Goal: Information Seeking & Learning: Learn about a topic

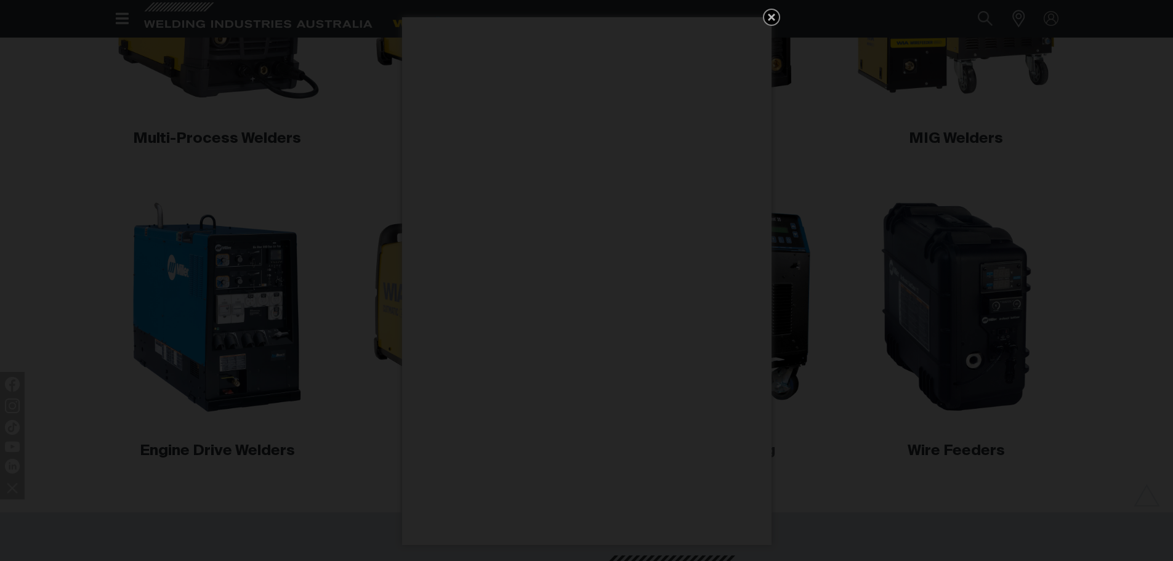
scroll to position [557, 0]
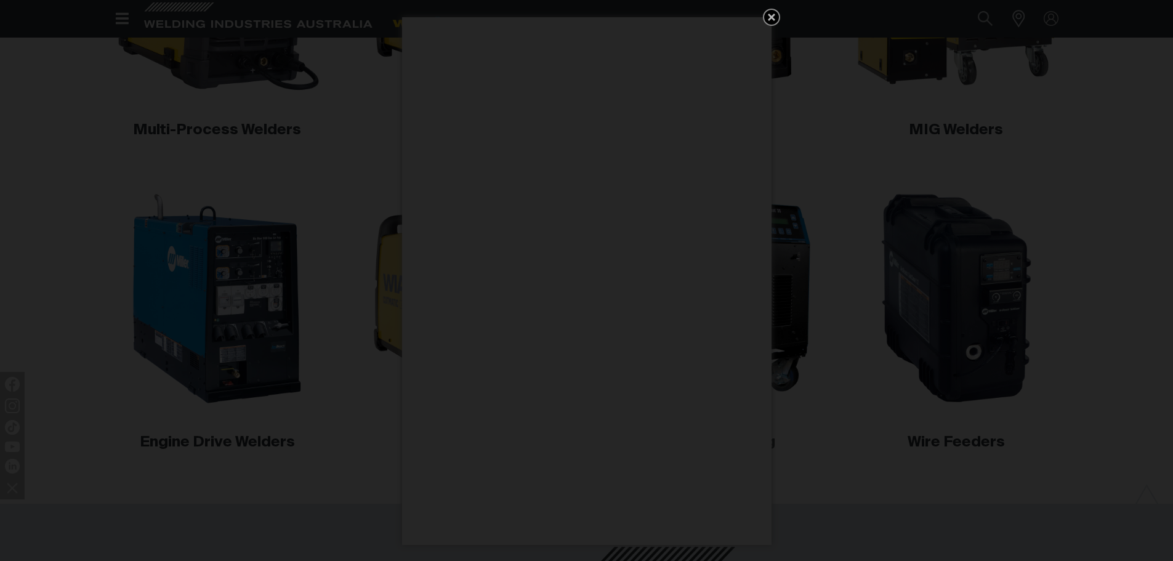
click at [767, 14] on icon "Get 5 WIA Welding Guides Free!" at bounding box center [771, 17] width 15 height 15
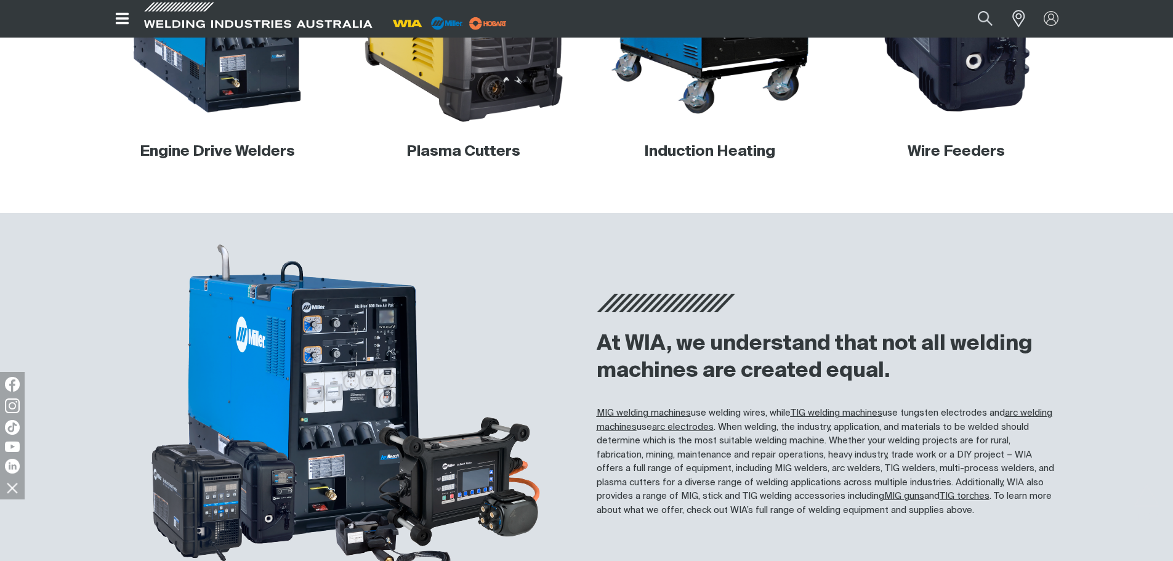
scroll to position [742, 0]
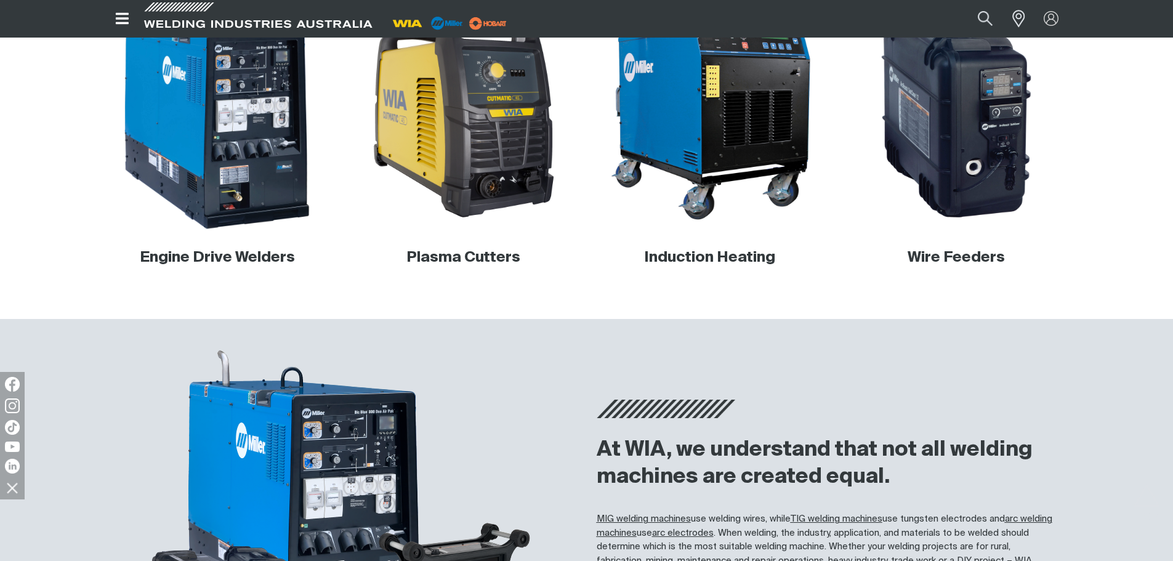
click at [196, 227] on img at bounding box center [217, 114] width 236 height 236
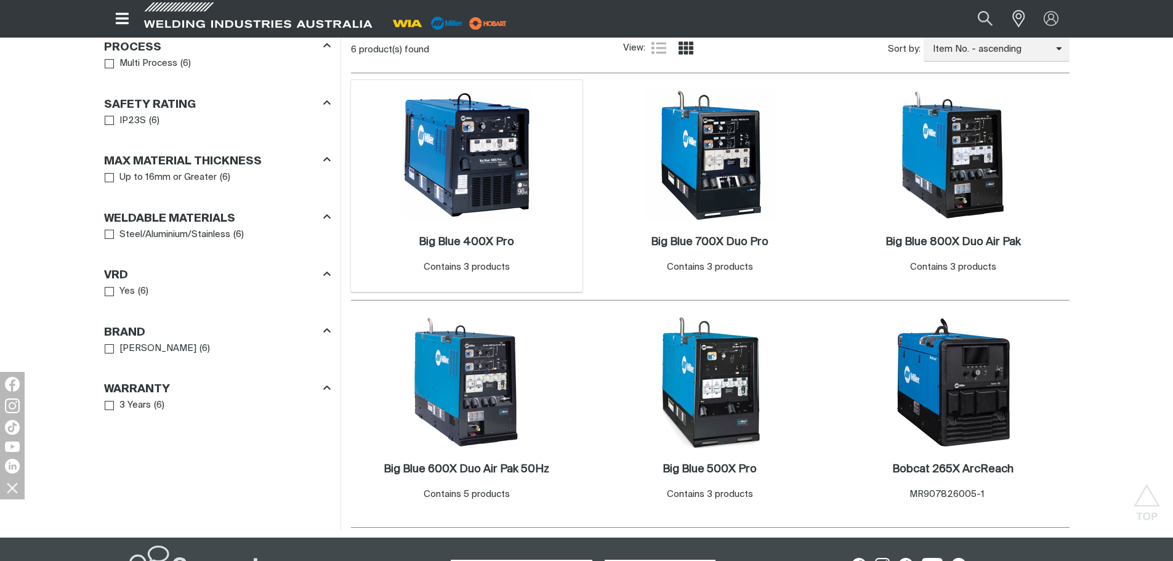
scroll to position [616, 0]
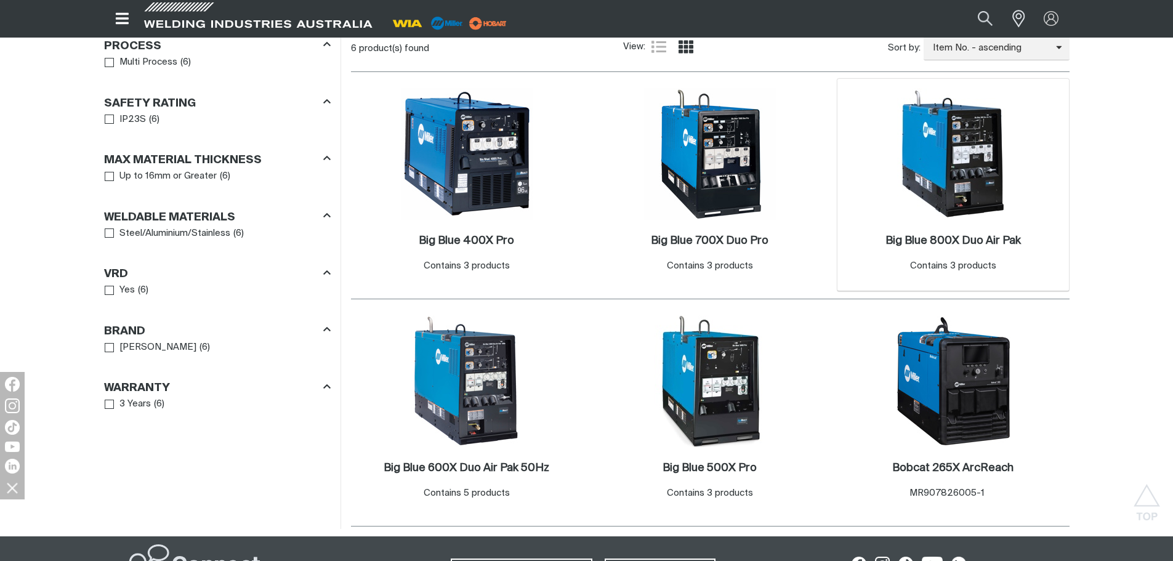
click at [969, 253] on div "Big Blue 800X Duo Air Pak . Contains 3 products" at bounding box center [953, 253] width 135 height 39
click at [495, 245] on h2 "Big Blue 400X Pro ." at bounding box center [466, 240] width 95 height 11
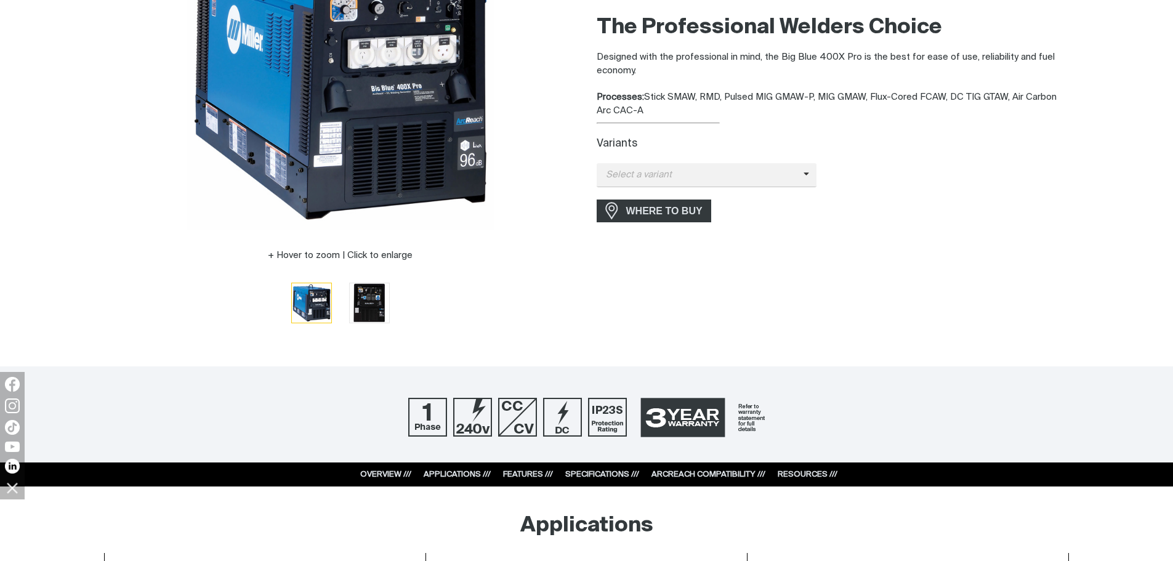
scroll to position [246, 0]
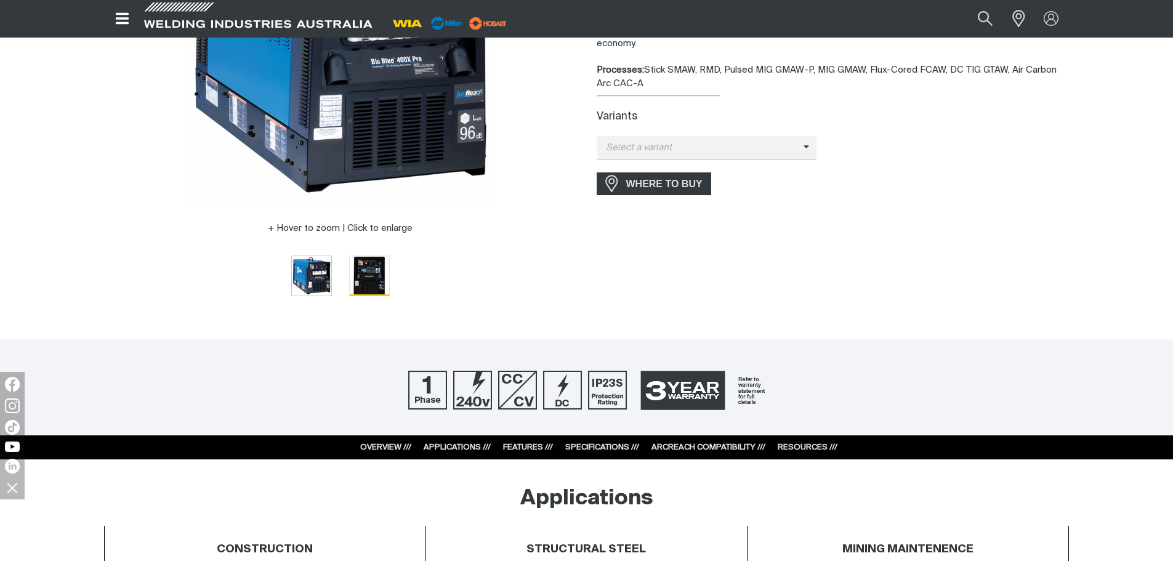
click at [368, 274] on img "Go to slide 2" at bounding box center [369, 275] width 39 height 39
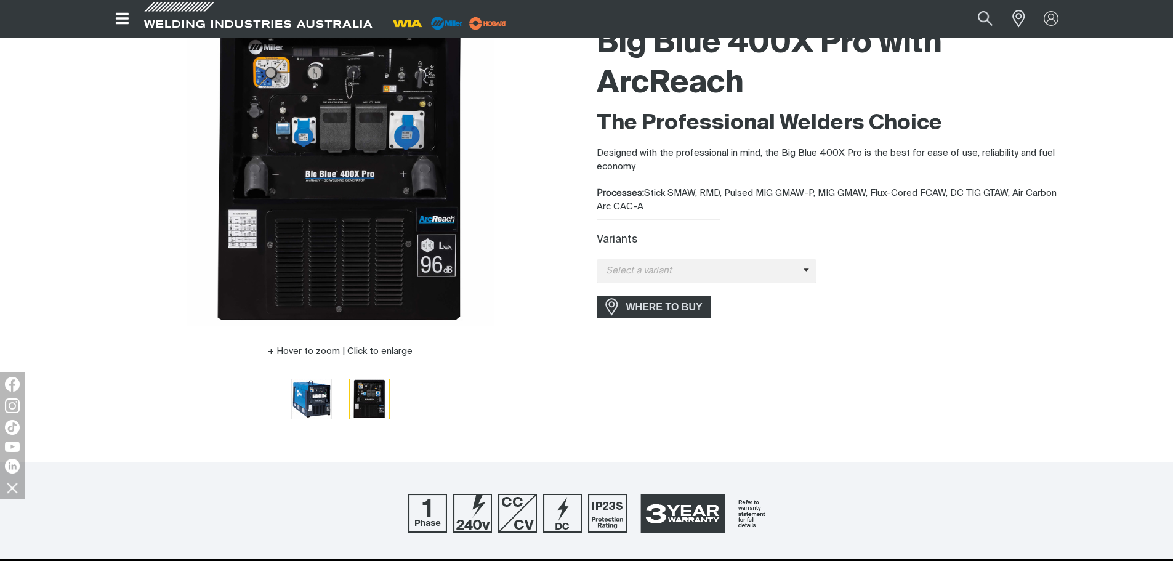
scroll to position [0, 0]
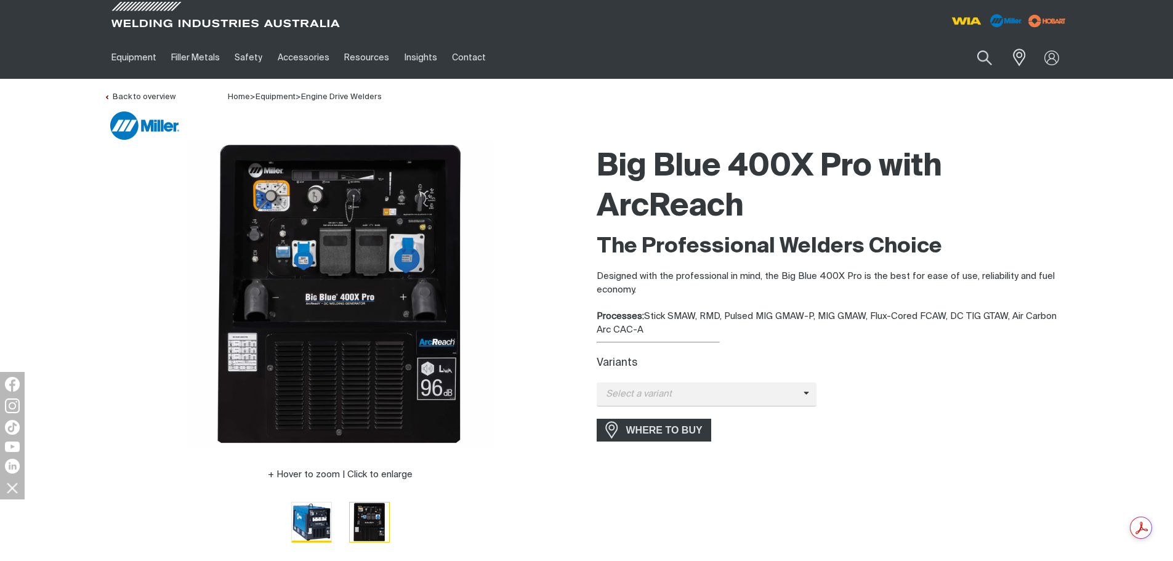
click at [326, 524] on img "Go to slide 1" at bounding box center [311, 522] width 39 height 39
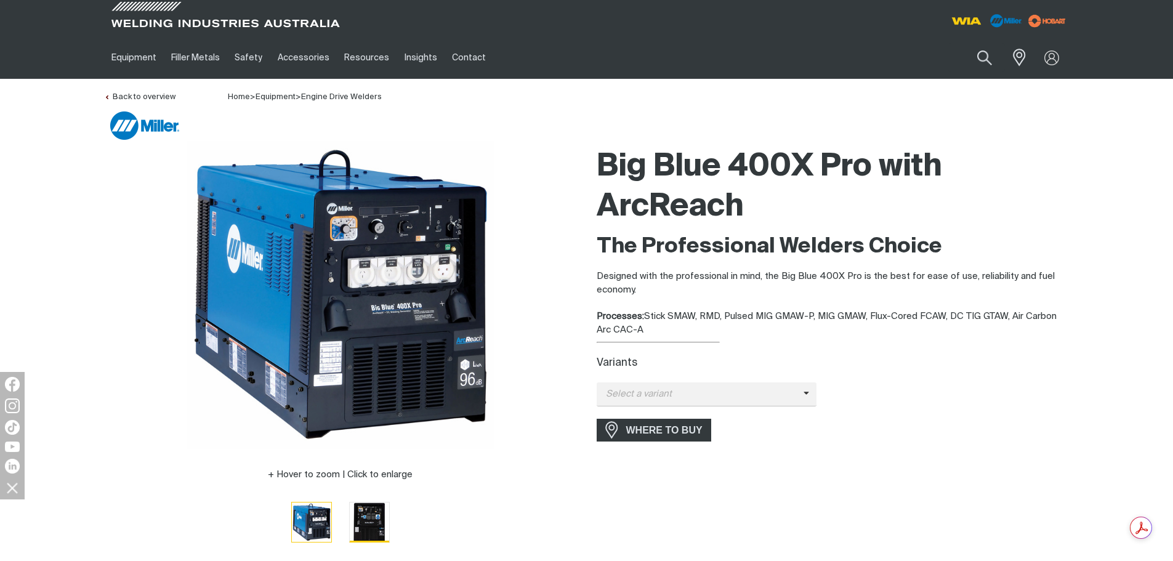
click at [370, 527] on img "Go to slide 2" at bounding box center [369, 522] width 39 height 39
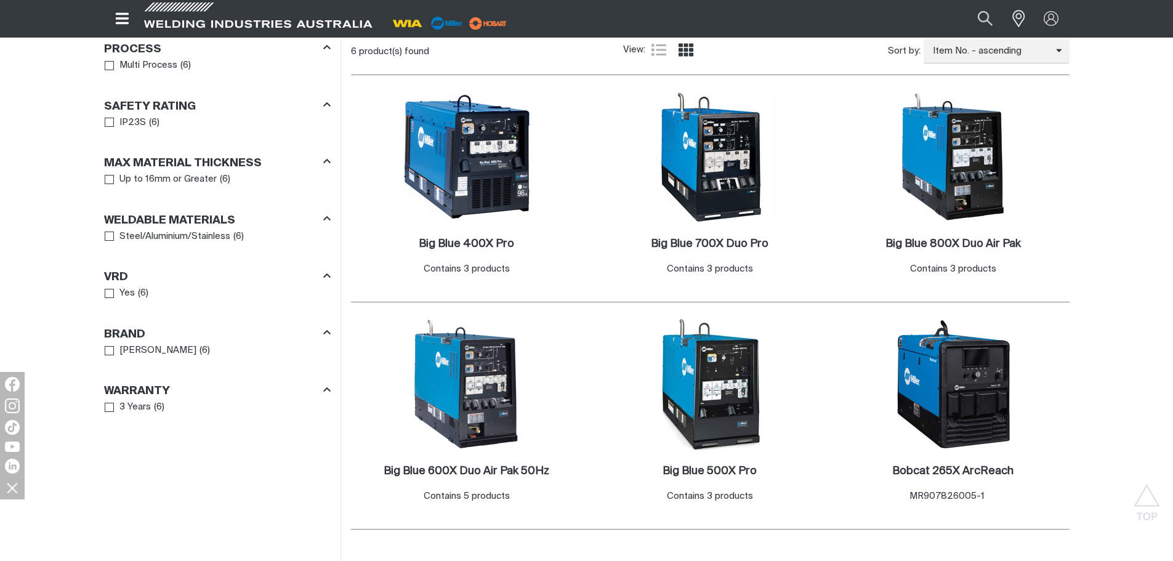
scroll to position [616, 0]
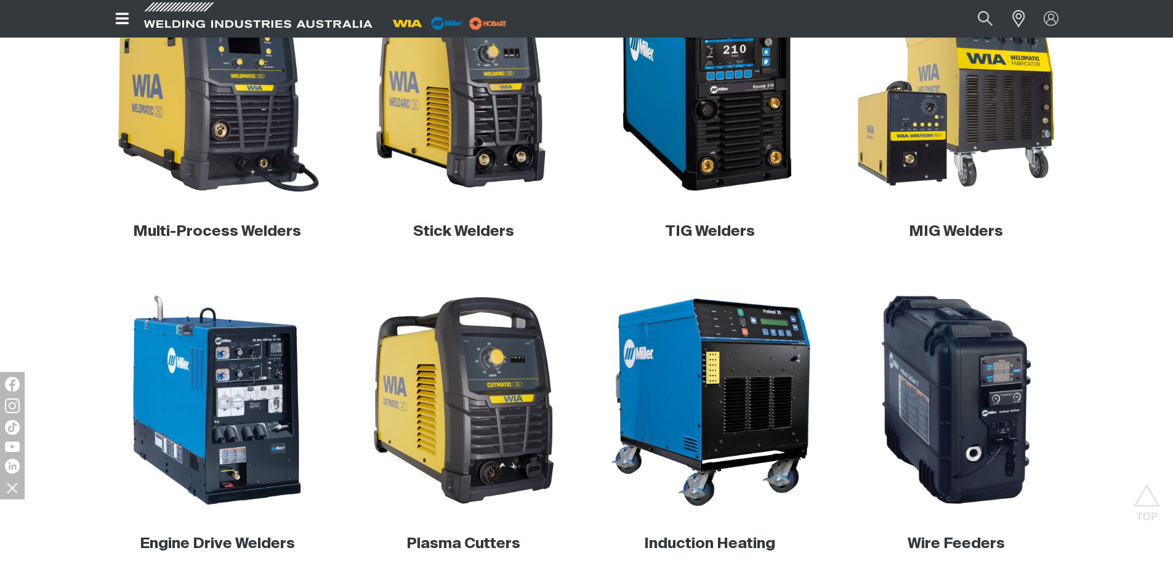
scroll to position [434, 0]
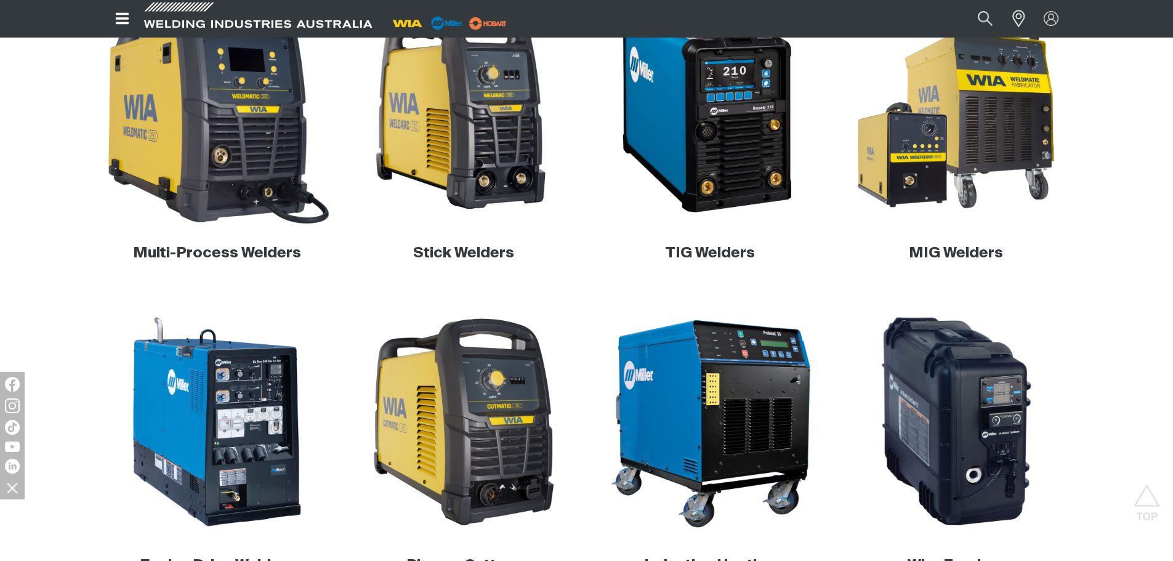
click at [233, 162] on img at bounding box center [217, 110] width 236 height 236
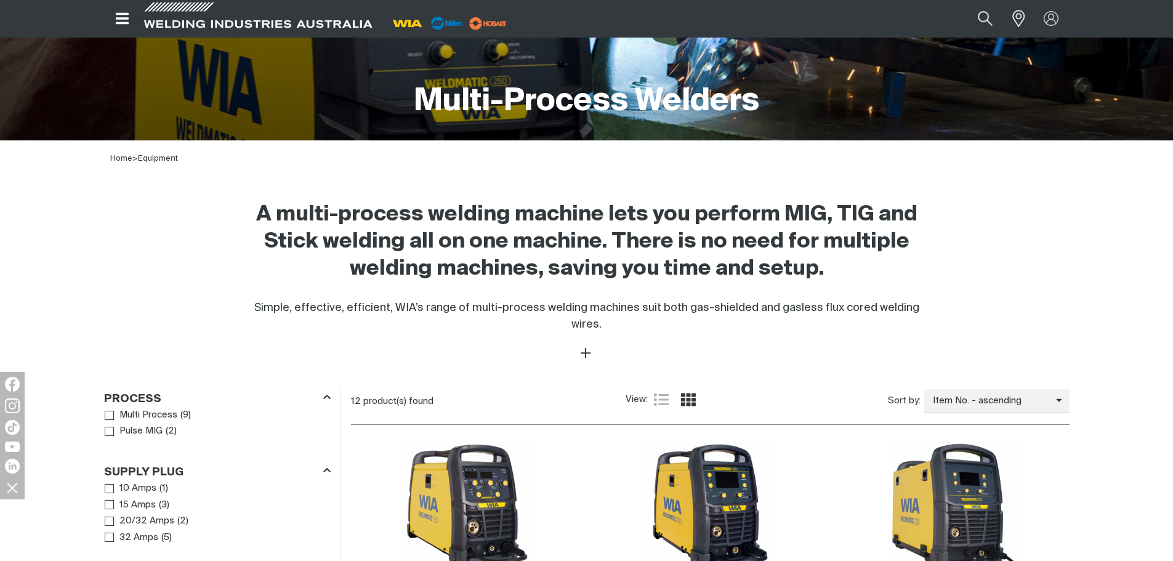
scroll to position [493, 0]
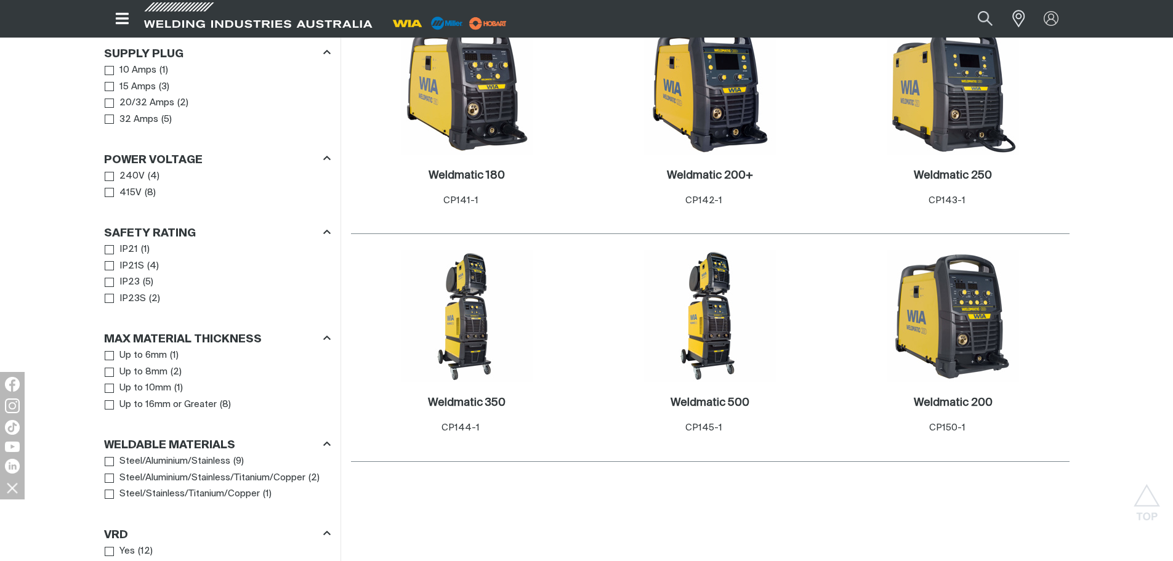
scroll to position [677, 0]
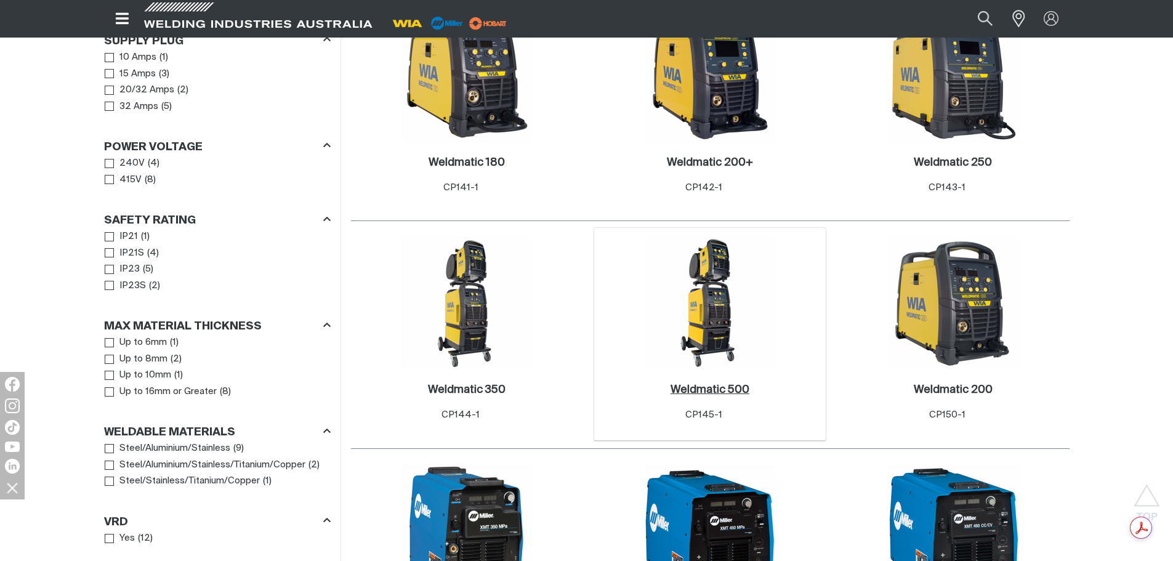
click at [700, 384] on h2 "Weldmatic 500 ." at bounding box center [710, 389] width 79 height 11
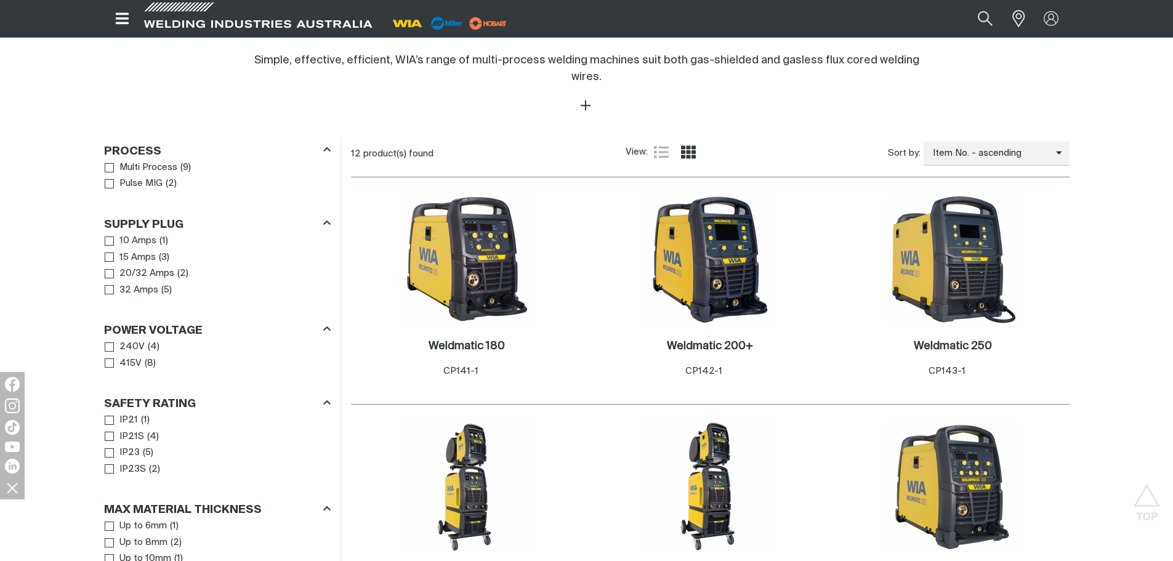
scroll to position [370, 0]
